Goal: Information Seeking & Learning: Learn about a topic

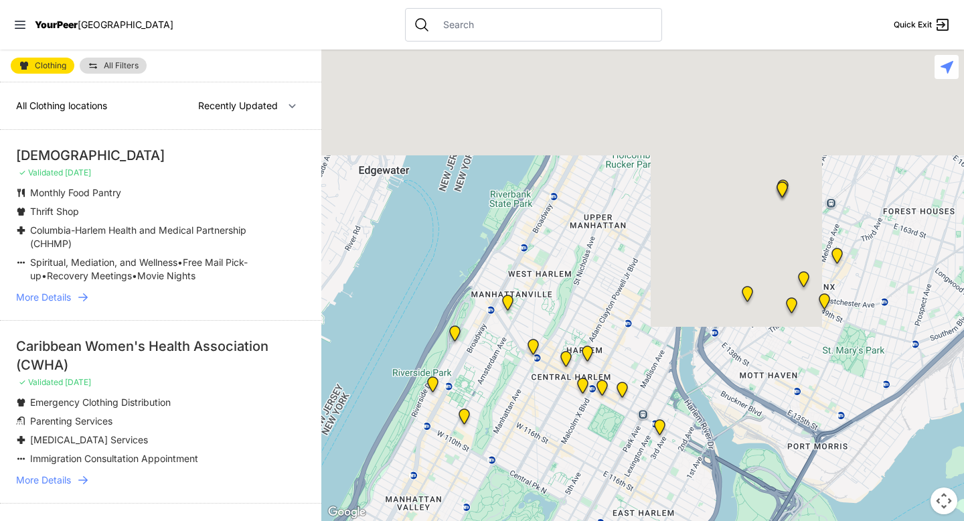
drag, startPoint x: 760, startPoint y: 200, endPoint x: 529, endPoint y: 520, distance: 394.1
click at [529, 520] on div at bounding box center [642, 285] width 643 height 471
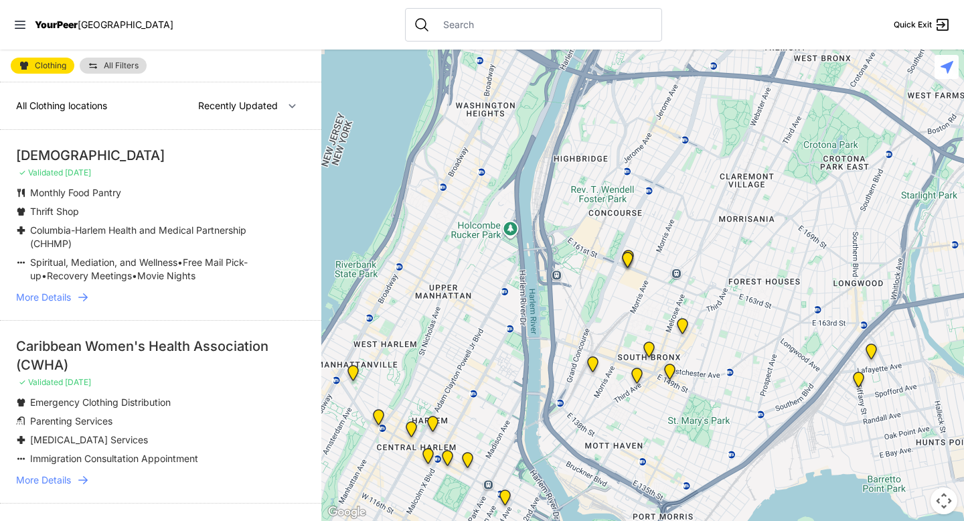
drag, startPoint x: 659, startPoint y: 336, endPoint x: 556, endPoint y: 406, distance: 124.8
click at [556, 406] on div at bounding box center [642, 285] width 643 height 471
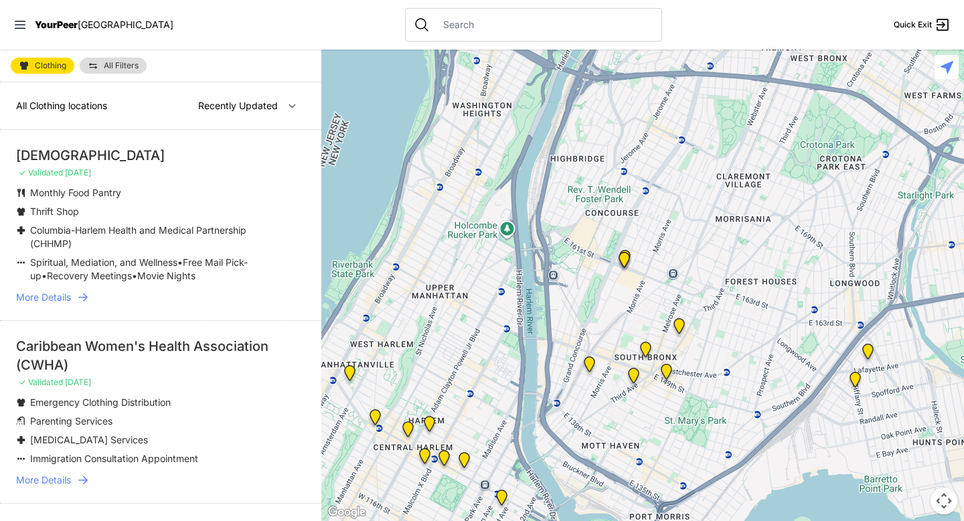
click at [633, 373] on img at bounding box center [633, 378] width 17 height 21
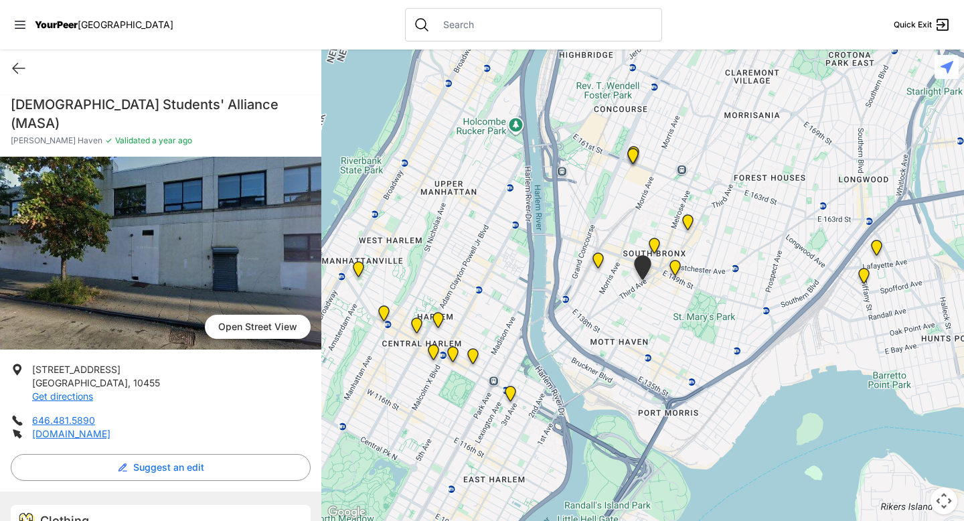
select select "recentlyUpdated"
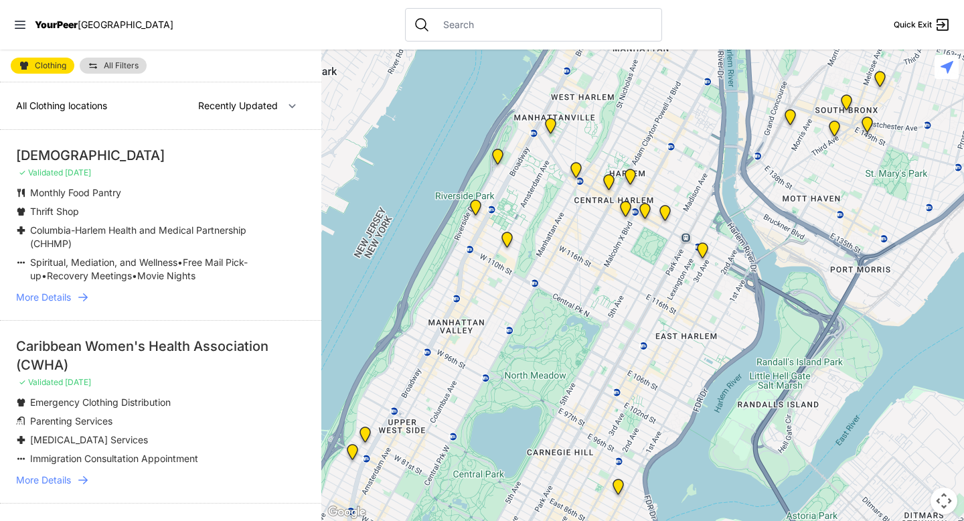
drag, startPoint x: 842, startPoint y: 153, endPoint x: 627, endPoint y: 409, distance: 335.0
click at [627, 409] on div at bounding box center [642, 285] width 643 height 471
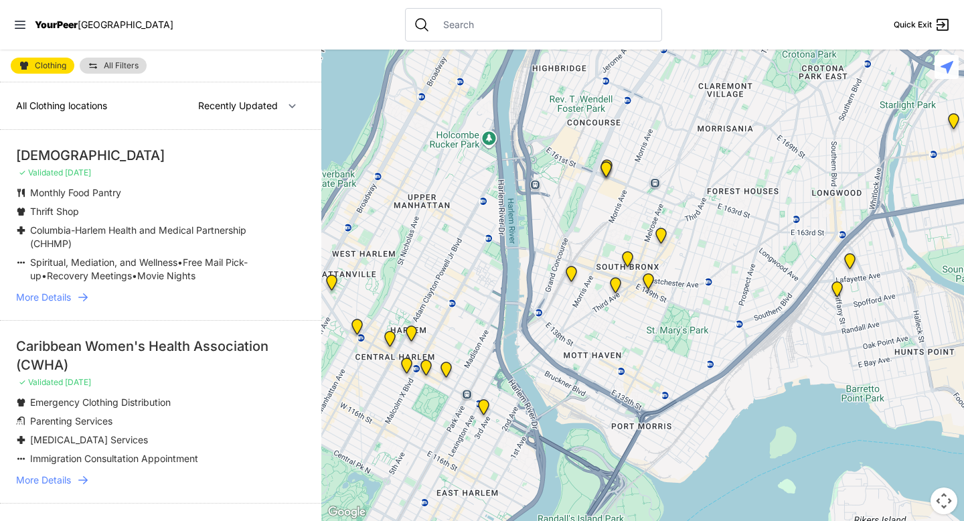
drag, startPoint x: 714, startPoint y: 349, endPoint x: 516, endPoint y: 375, distance: 199.1
click at [516, 375] on div at bounding box center [642, 285] width 643 height 471
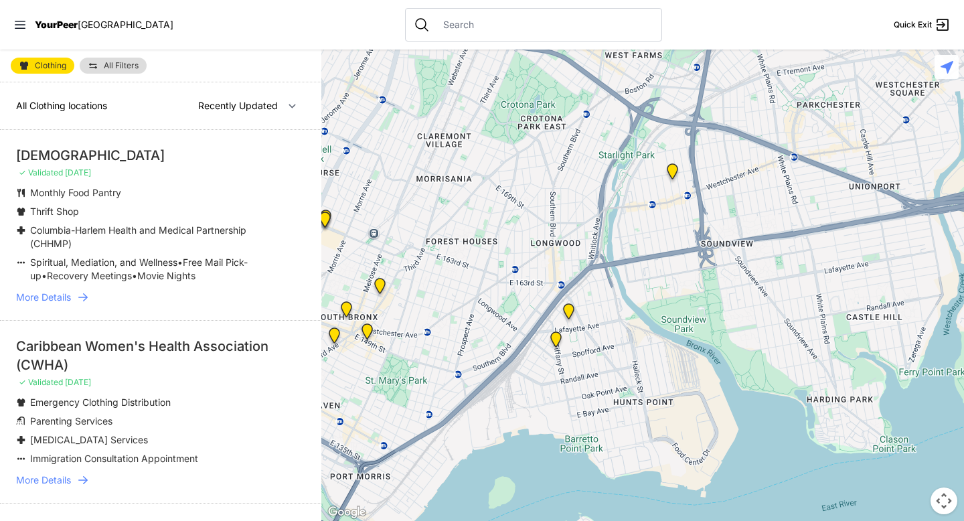
drag, startPoint x: 593, startPoint y: 280, endPoint x: 453, endPoint y: 327, distance: 146.9
click at [453, 327] on div at bounding box center [642, 285] width 643 height 471
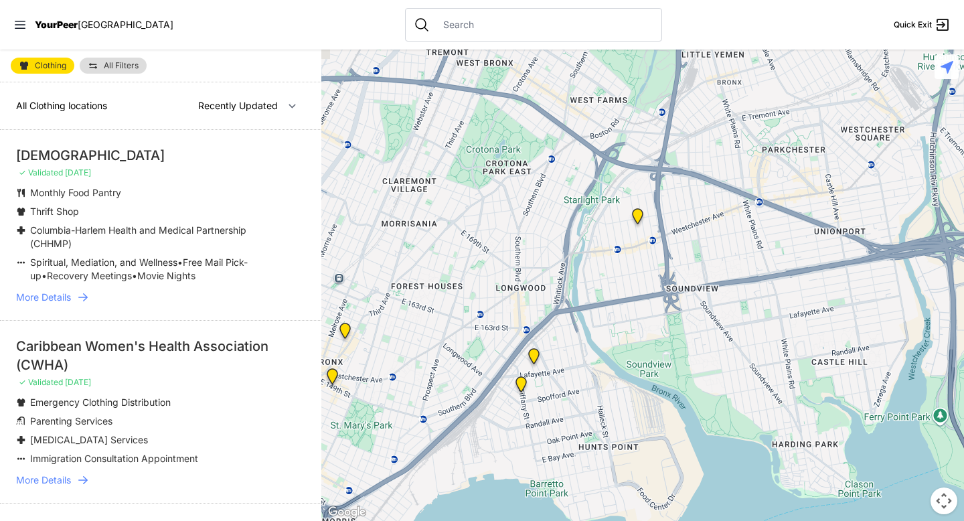
drag, startPoint x: 593, startPoint y: 208, endPoint x: 568, endPoint y: 254, distance: 52.7
click at [568, 254] on div at bounding box center [642, 285] width 643 height 471
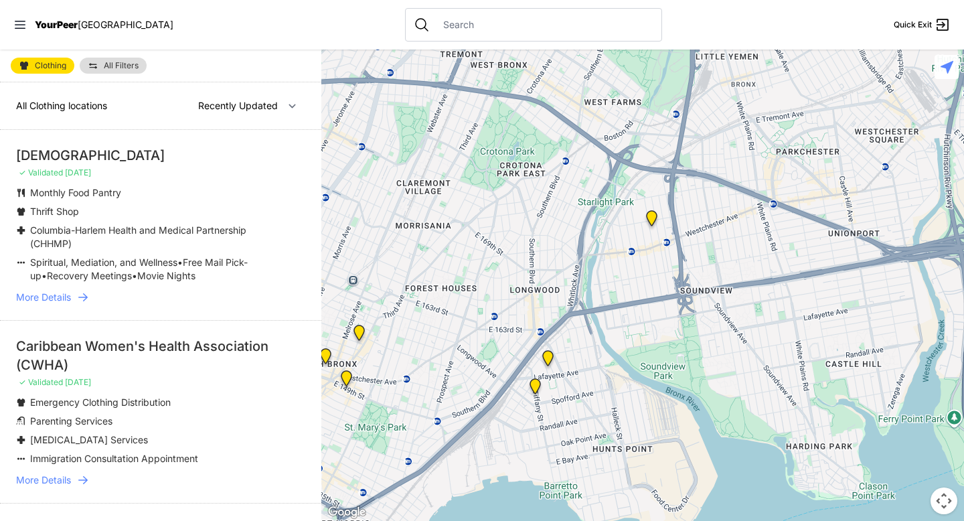
click at [653, 218] on img "East Tremont Head Start" at bounding box center [651, 220] width 17 height 21
